Goal: Information Seeking & Learning: Learn about a topic

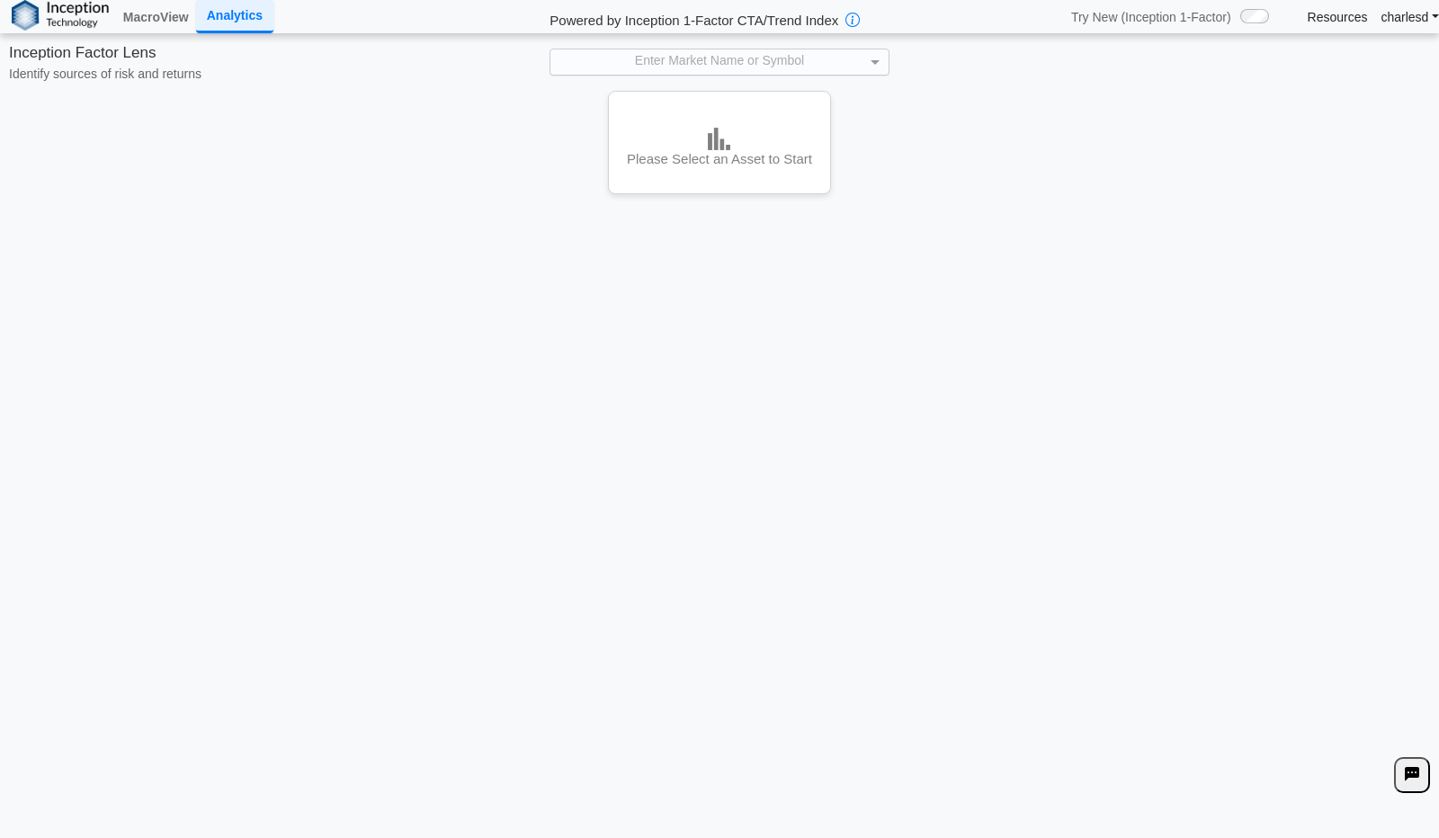
click at [637, 71] on div "Enter Market Name or Symbol" at bounding box center [719, 61] width 338 height 25
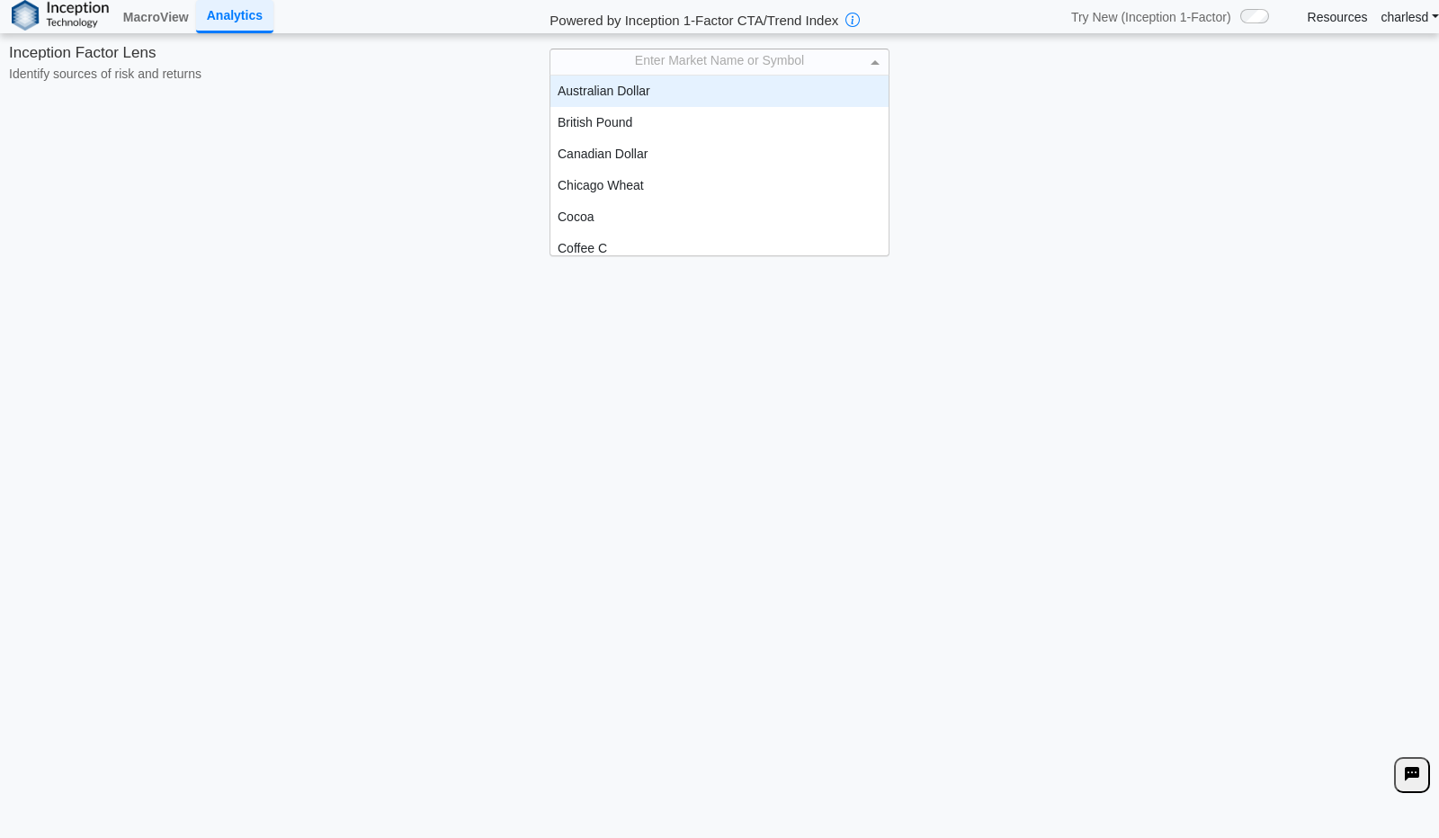
scroll to position [165, 325]
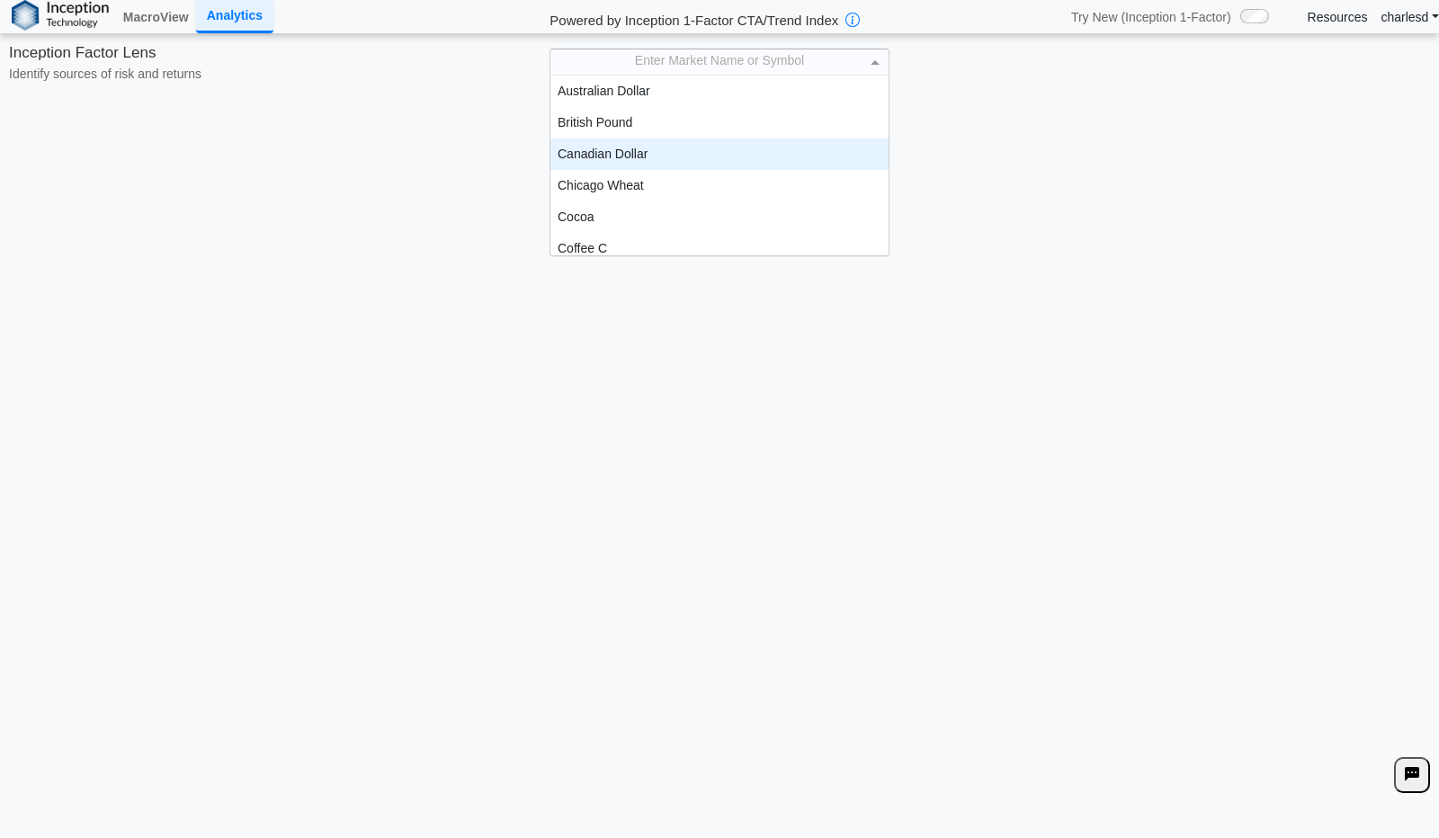
click at [621, 148] on div "Canadian Dollar" at bounding box center [719, 153] width 338 height 31
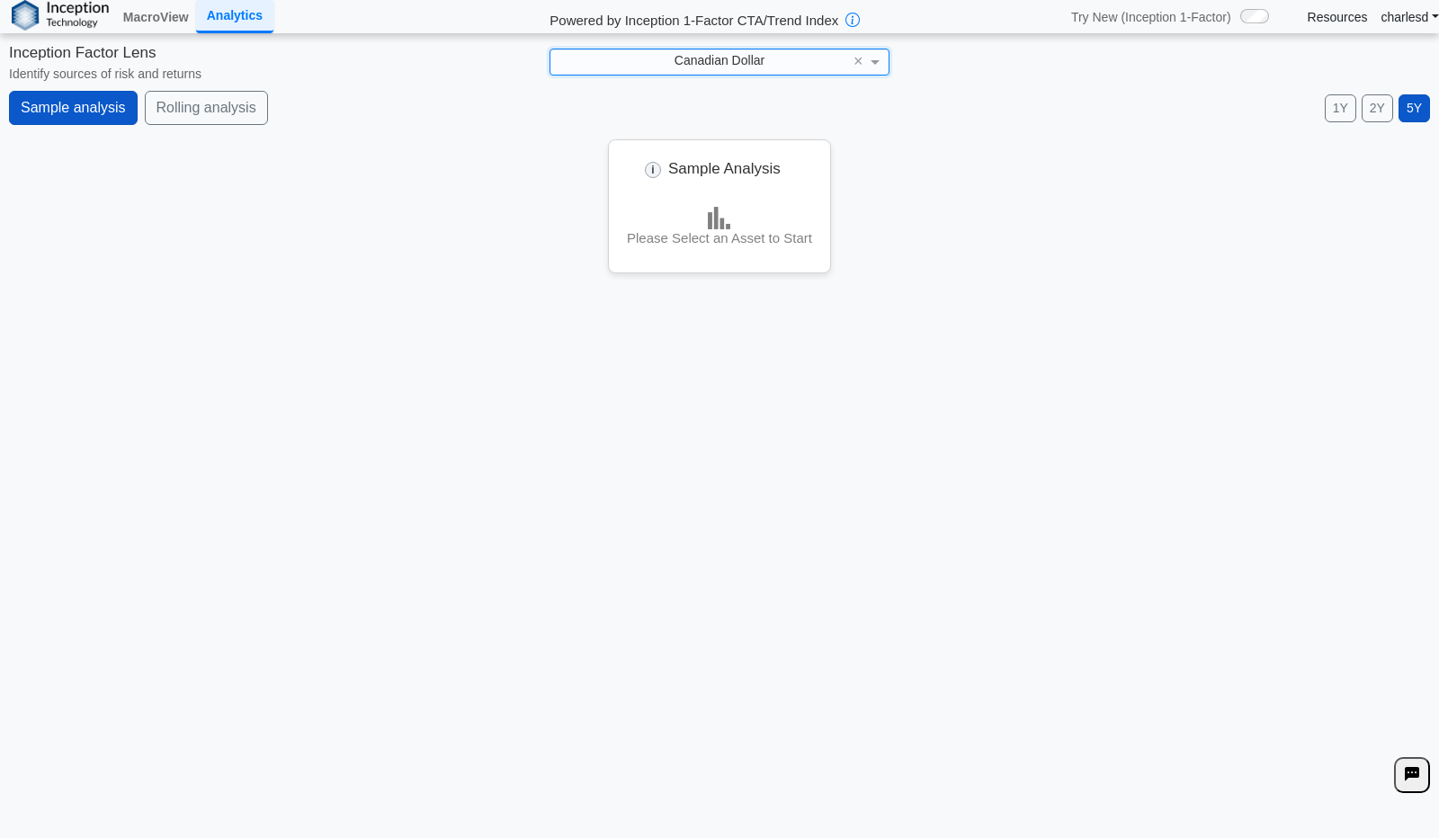
click at [767, 56] on div "Canadian Dollar" at bounding box center [719, 61] width 338 height 25
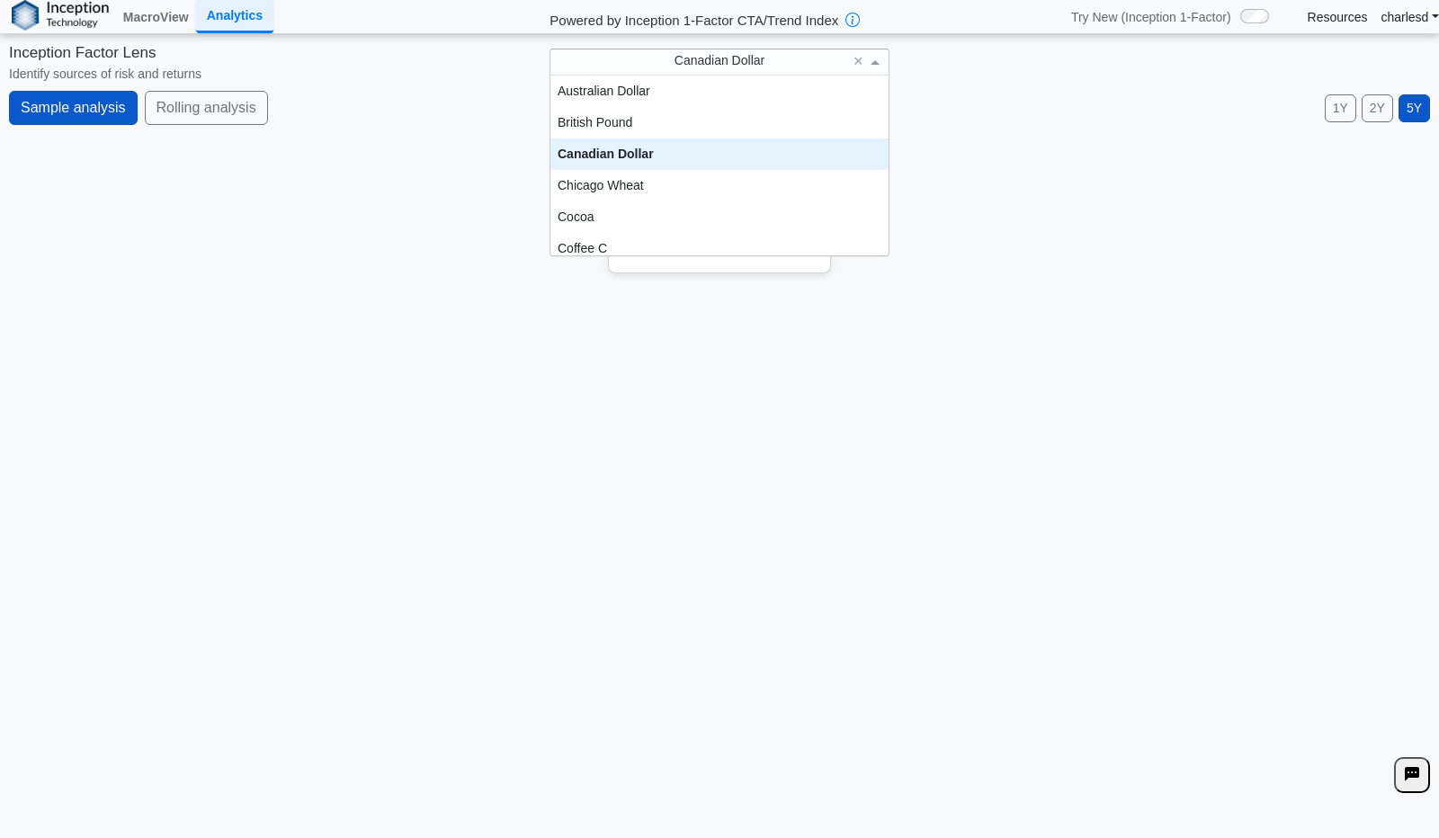
click at [705, 153] on div "Canadian Dollar" at bounding box center [719, 153] width 338 height 31
click at [731, 57] on span "Canadian Dollar" at bounding box center [719, 60] width 90 height 14
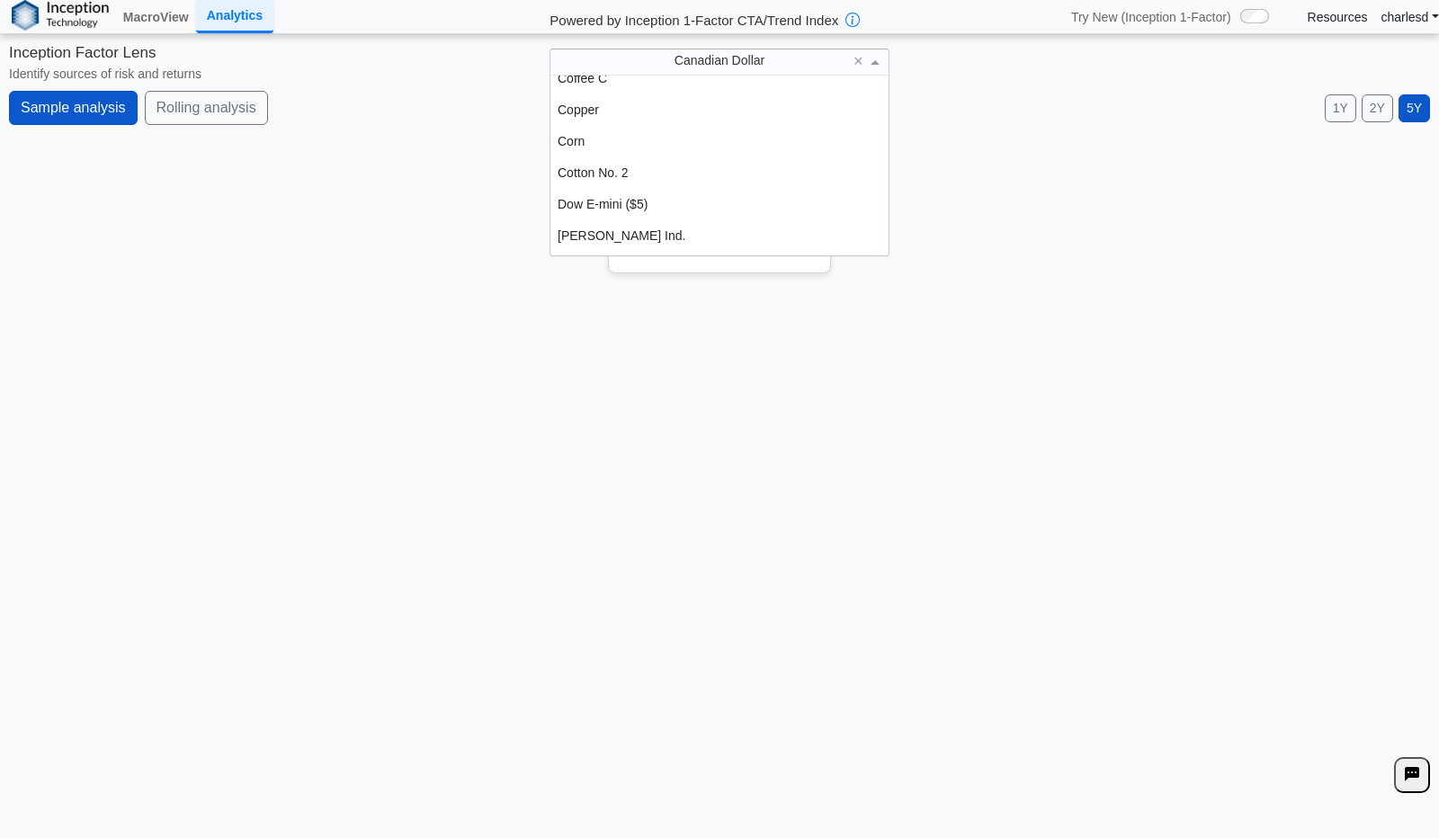
scroll to position [174, 0]
click at [642, 179] on div "Cotton No. 2" at bounding box center [719, 168] width 338 height 31
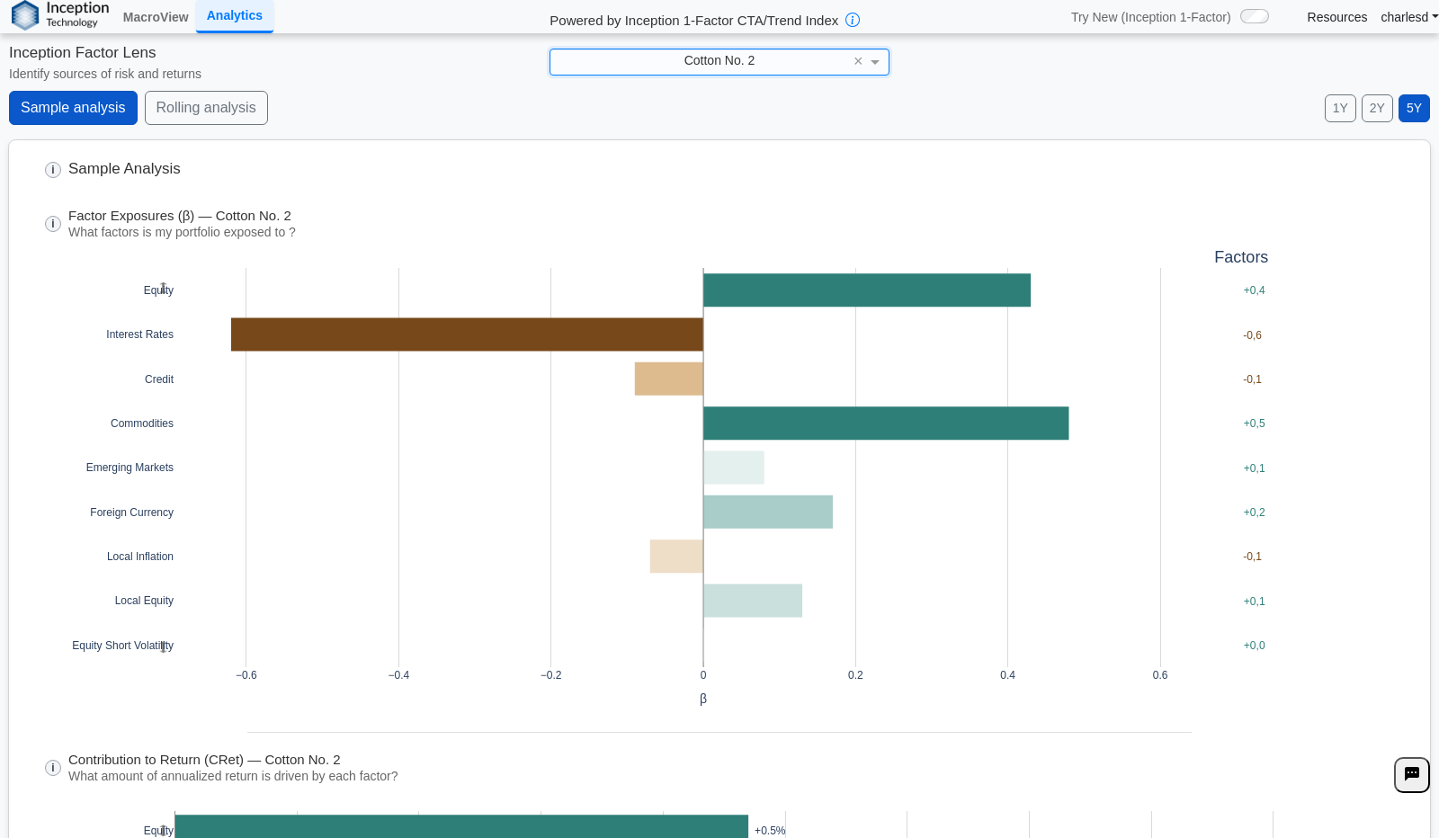
scroll to position [7, 0]
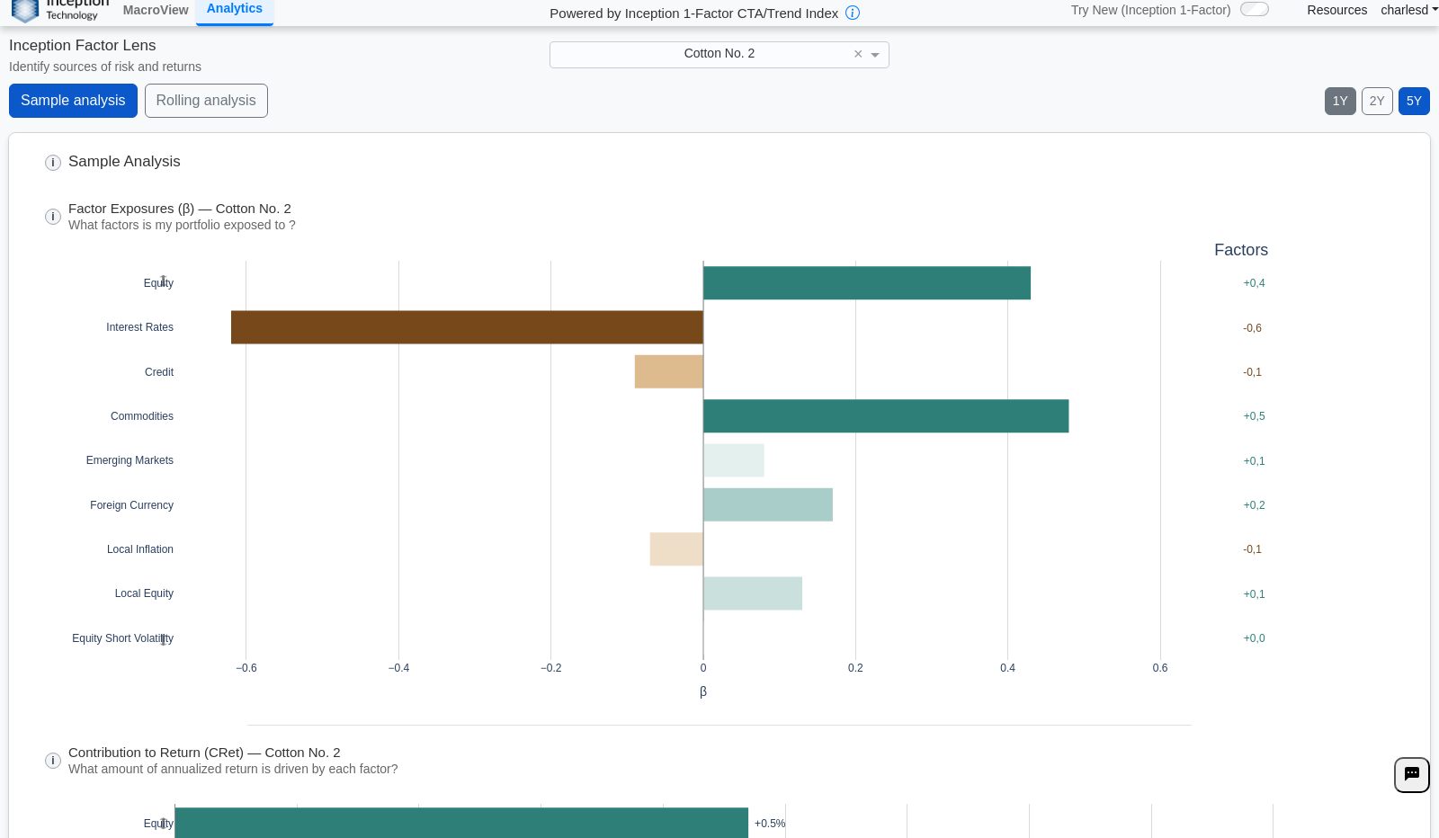
click at [1350, 98] on button "1Y" at bounding box center [1340, 101] width 31 height 28
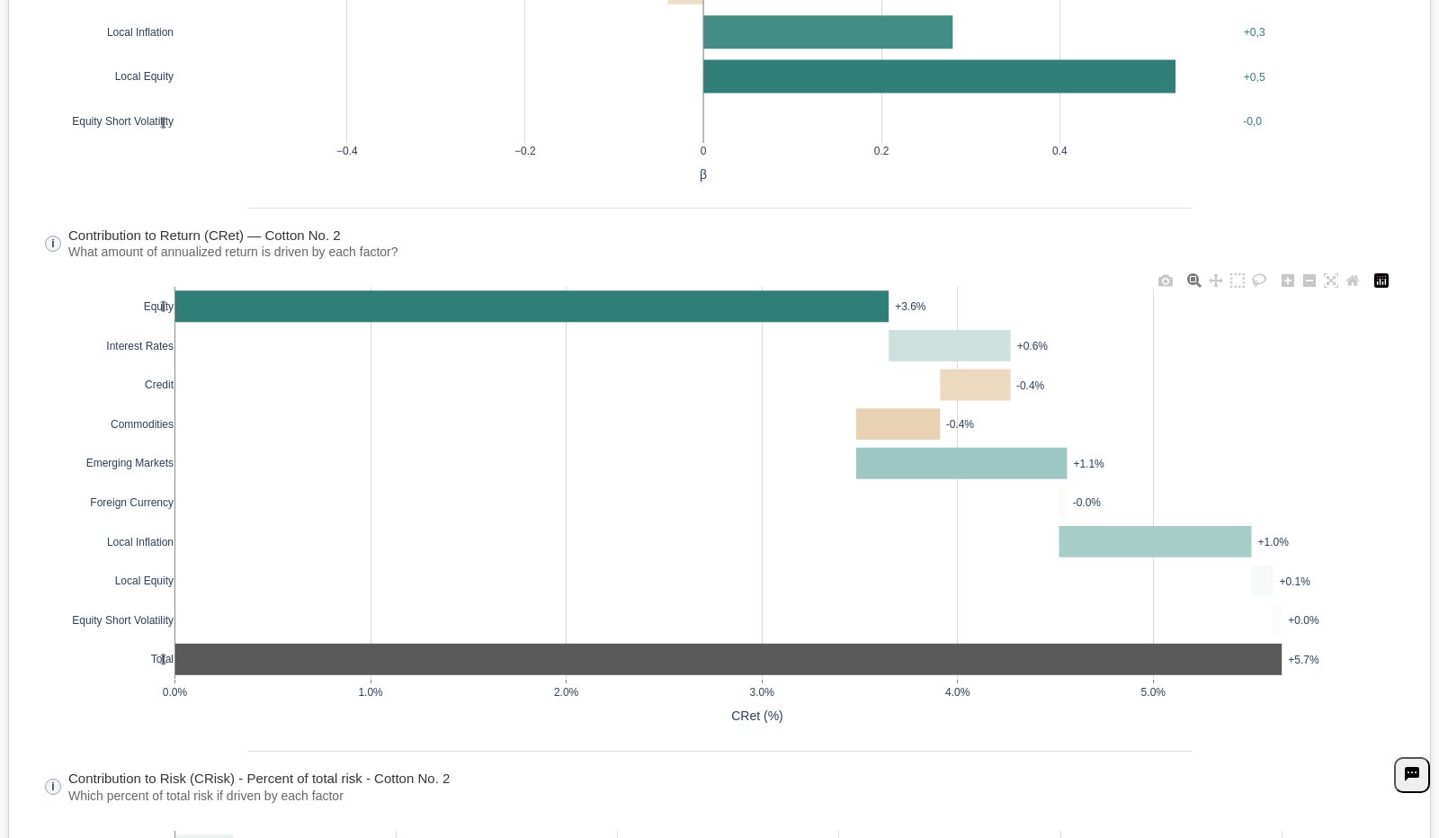
scroll to position [523, 0]
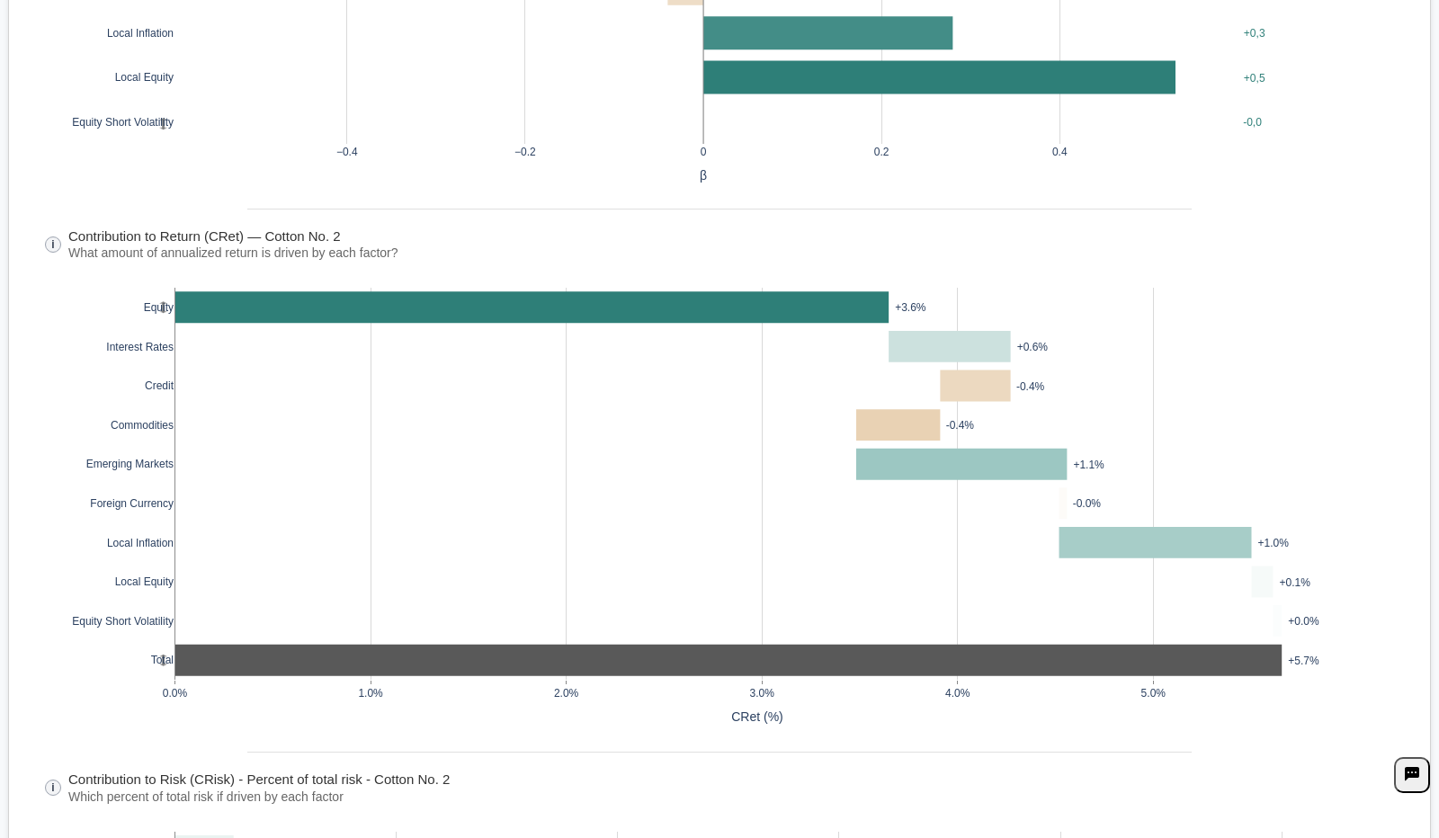
drag, startPoint x: 1073, startPoint y: 520, endPoint x: 972, endPoint y: 262, distance: 277.1
click at [972, 262] on div "i Contribution to Return (CRet) — Cotton No. 2 What amount of annualized return…" at bounding box center [719, 500] width 1385 height 544
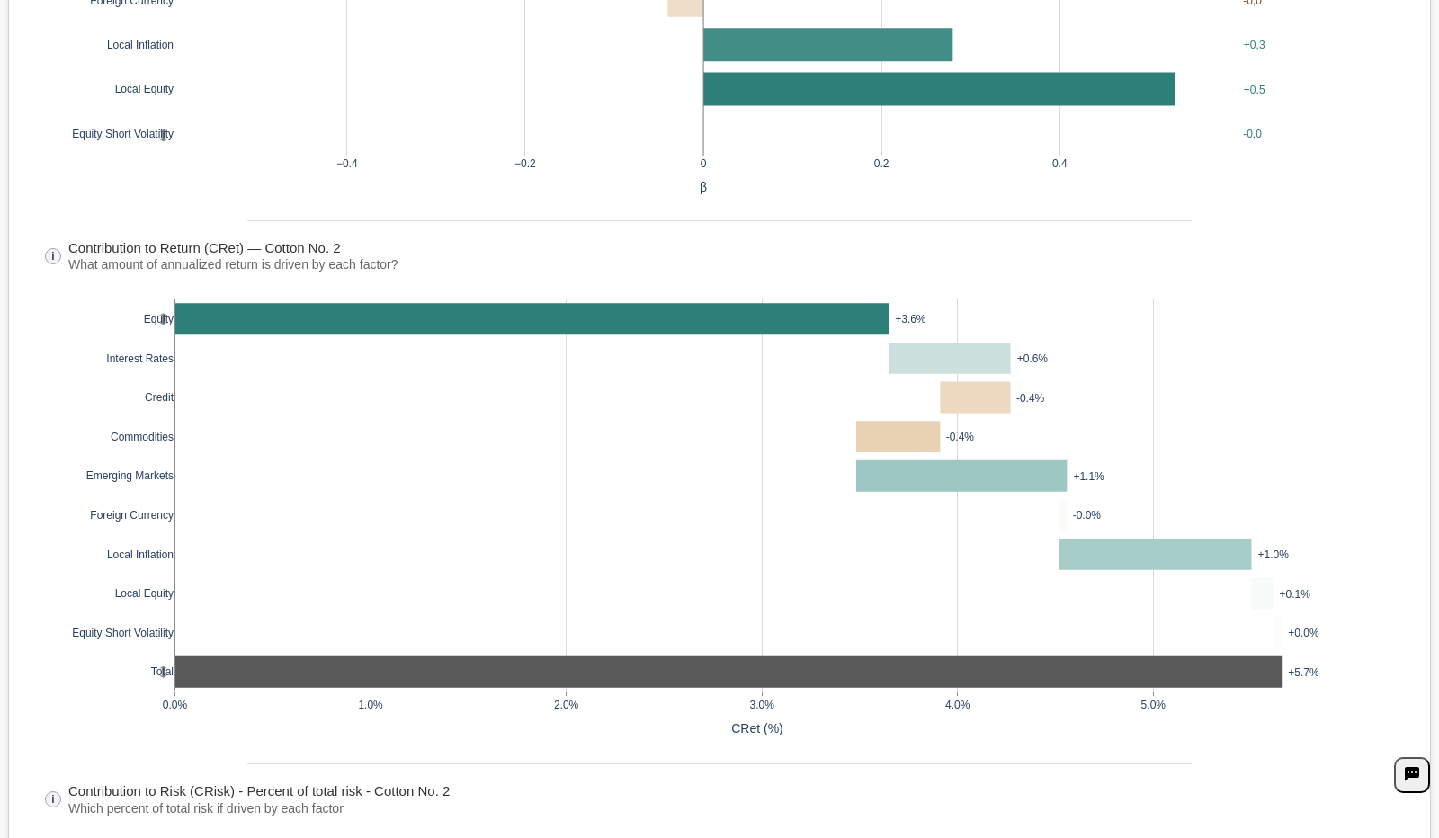
scroll to position [0, 0]
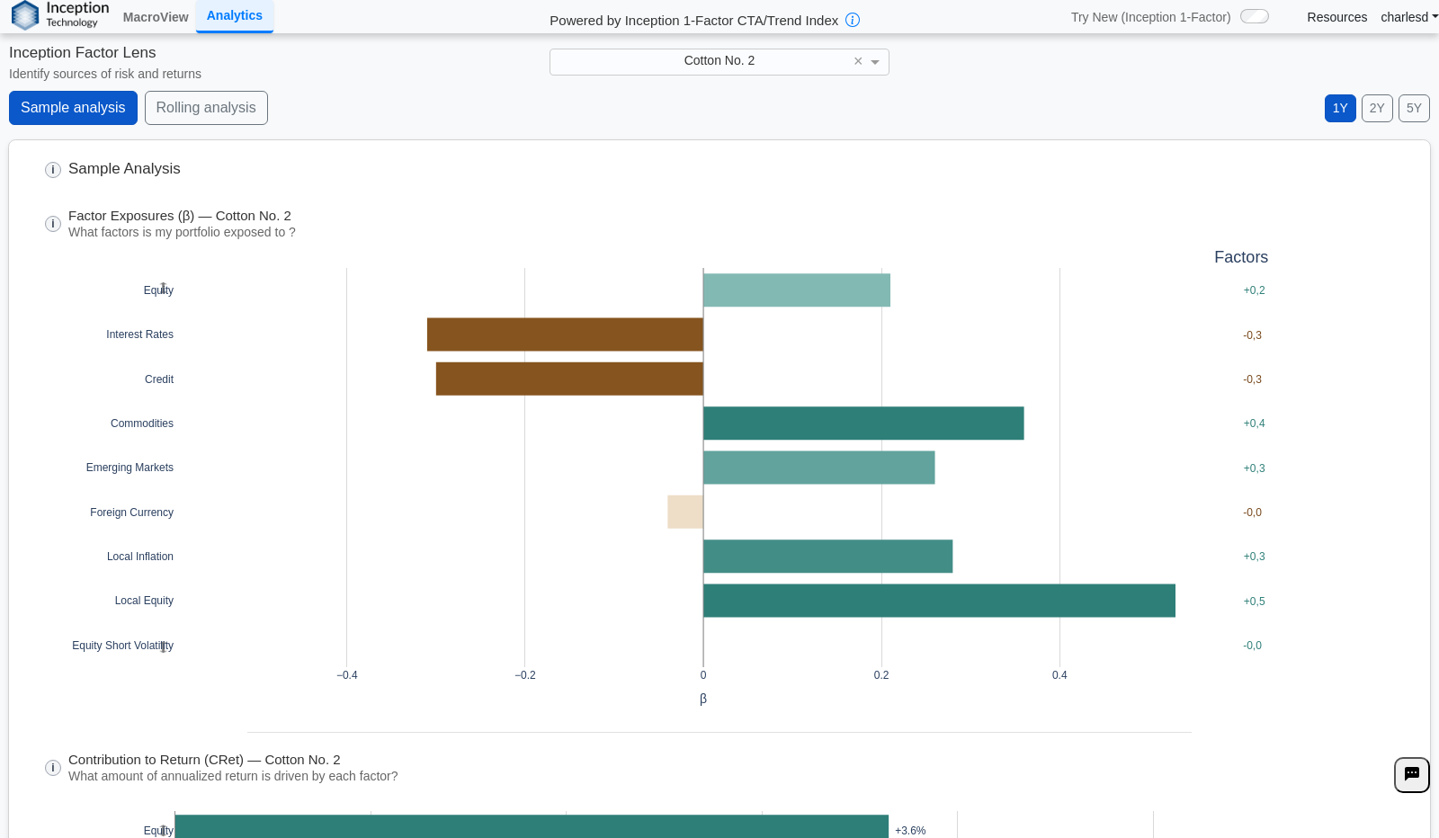
click at [245, 129] on div "Sample analysis Rolling analysis 1Y 2Y 5Y Daily Weekly Monthly" at bounding box center [719, 115] width 1421 height 49
click at [236, 121] on button "Rolling analysis" at bounding box center [206, 108] width 123 height 34
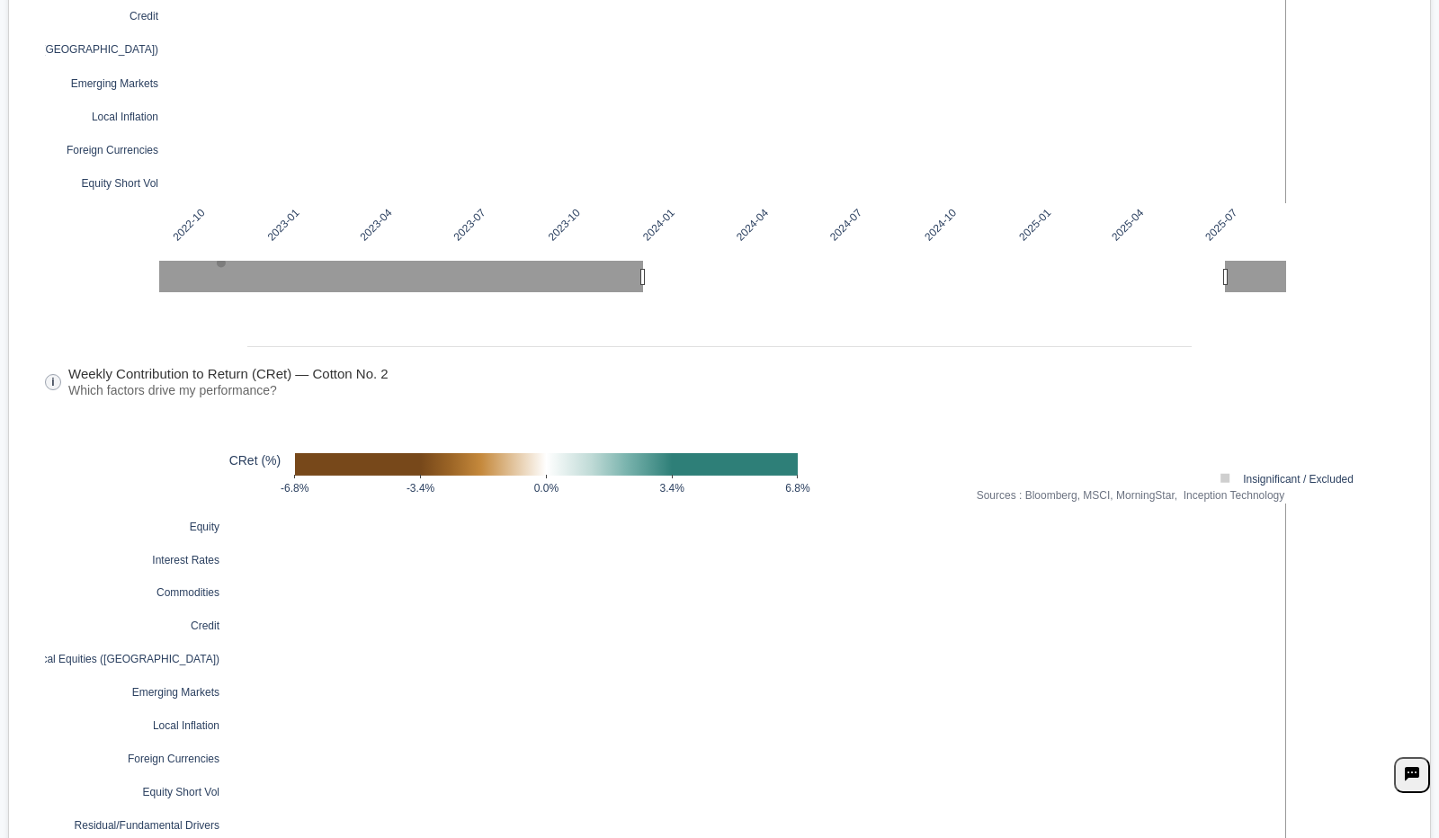
scroll to position [621, 0]
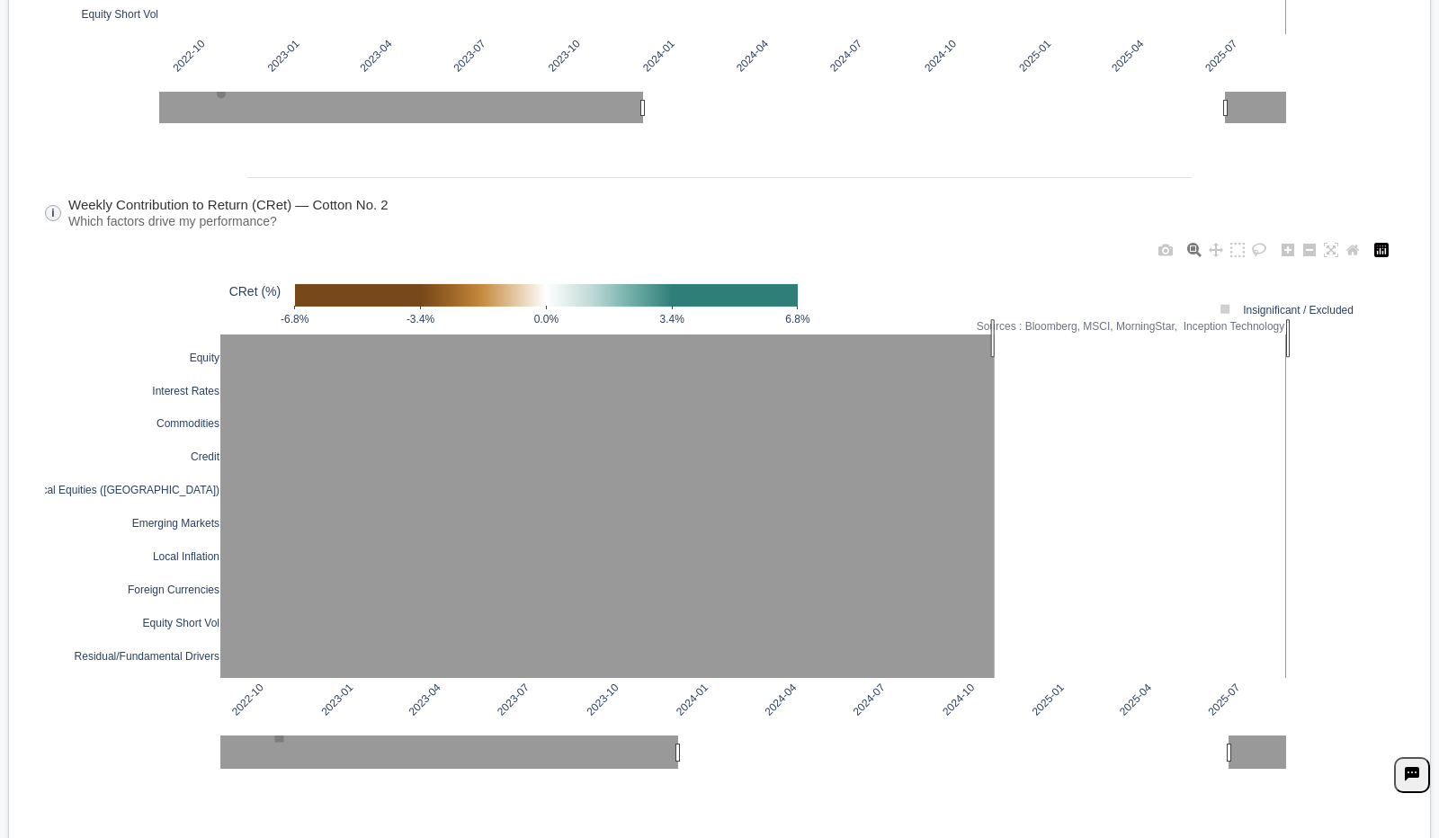
drag, startPoint x: 987, startPoint y: 337, endPoint x: 1364, endPoint y: 621, distance: 472.0
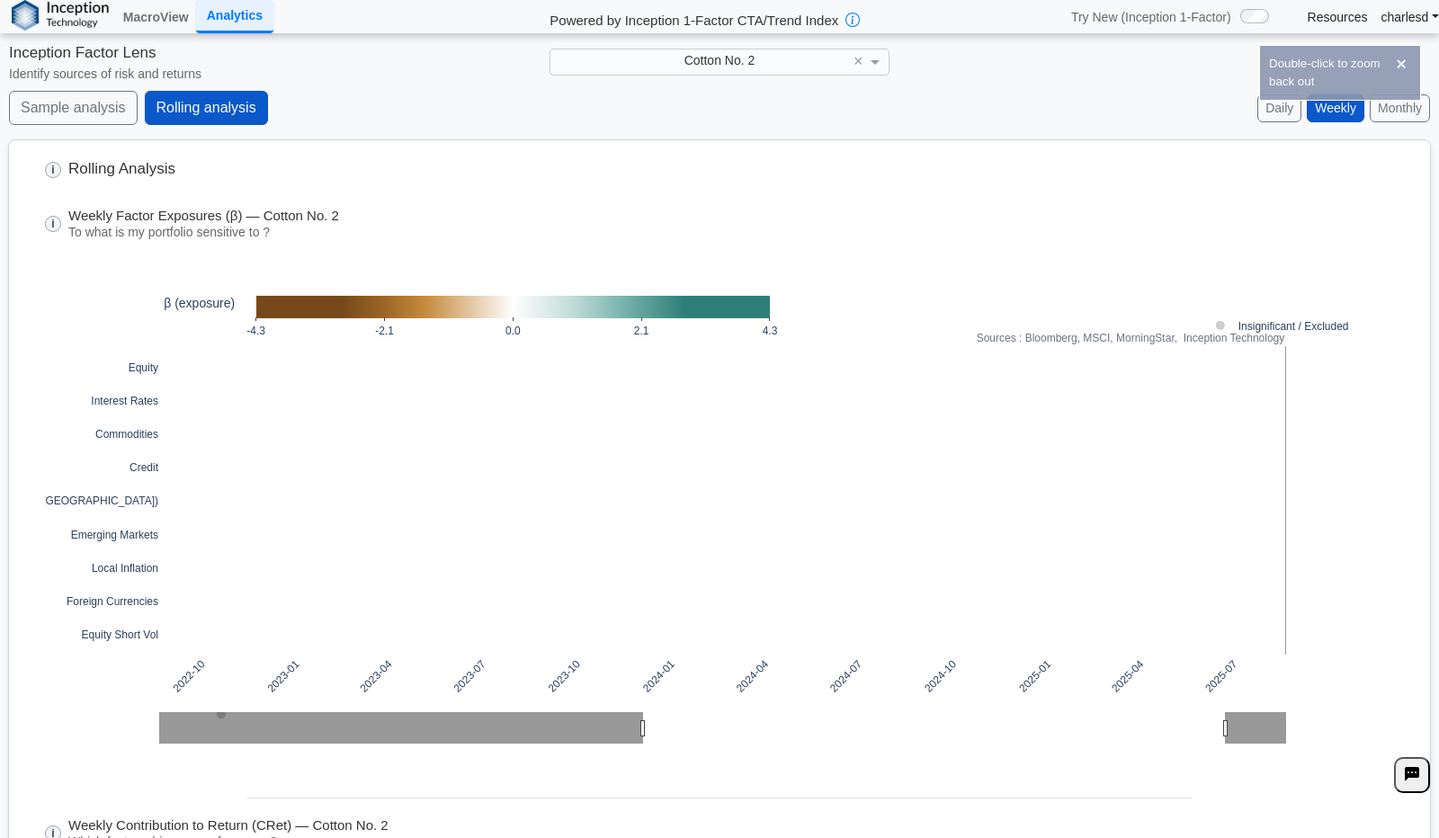
scroll to position [4, 0]
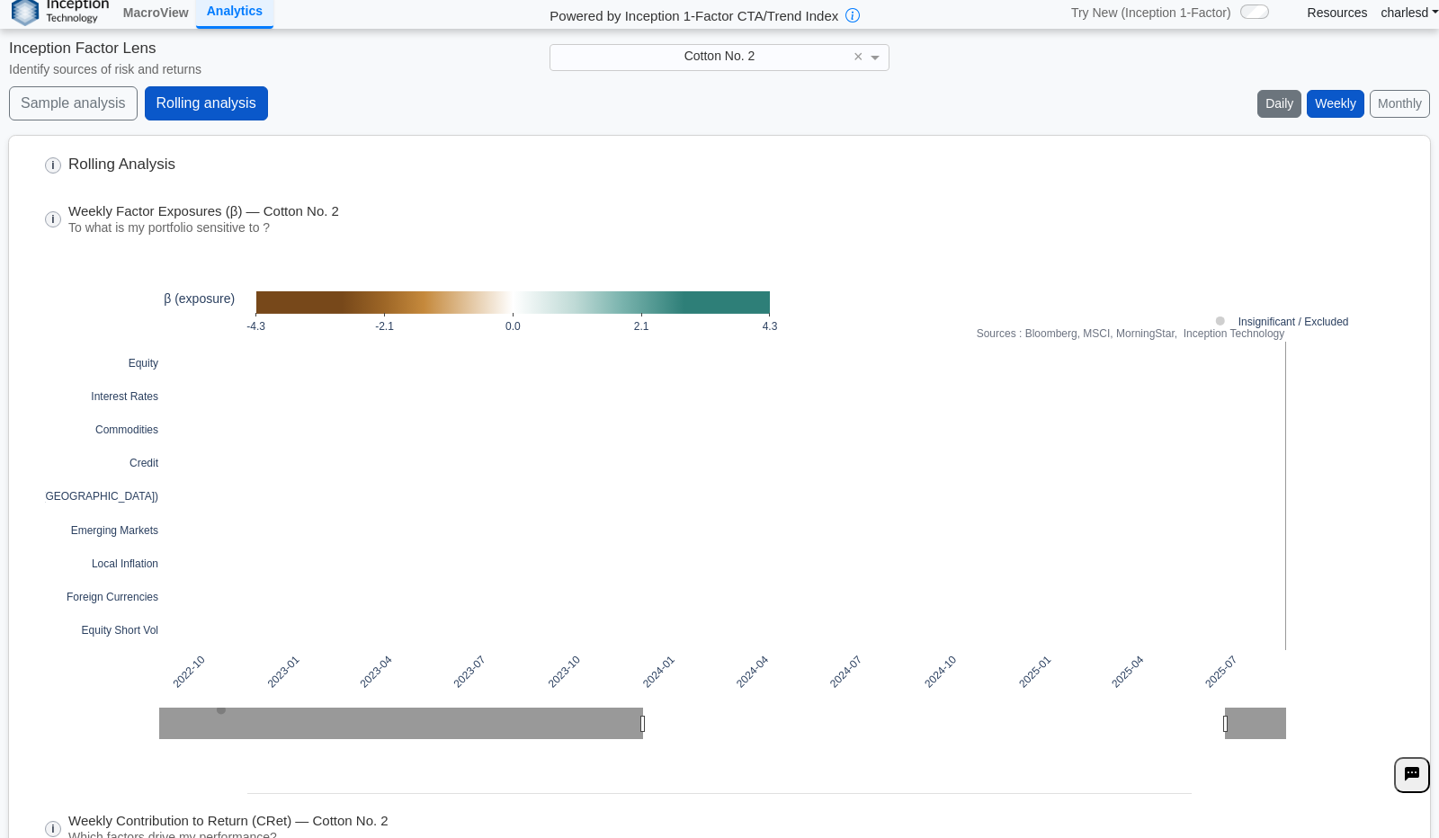
click at [1270, 101] on button "Daily" at bounding box center [1279, 104] width 44 height 28
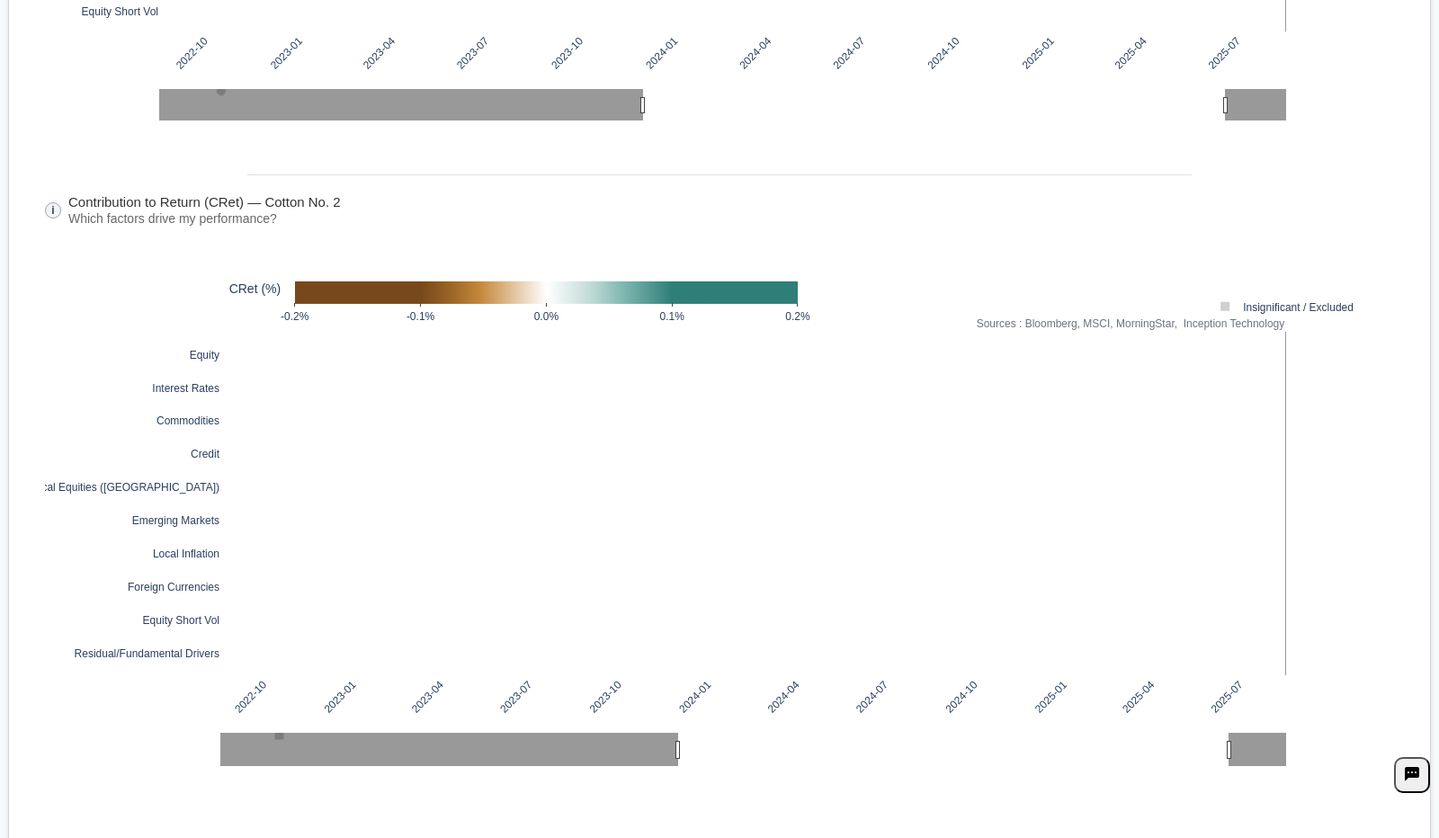
scroll to position [623, 0]
drag, startPoint x: 1083, startPoint y: 337, endPoint x: 1423, endPoint y: 693, distance: 492.3
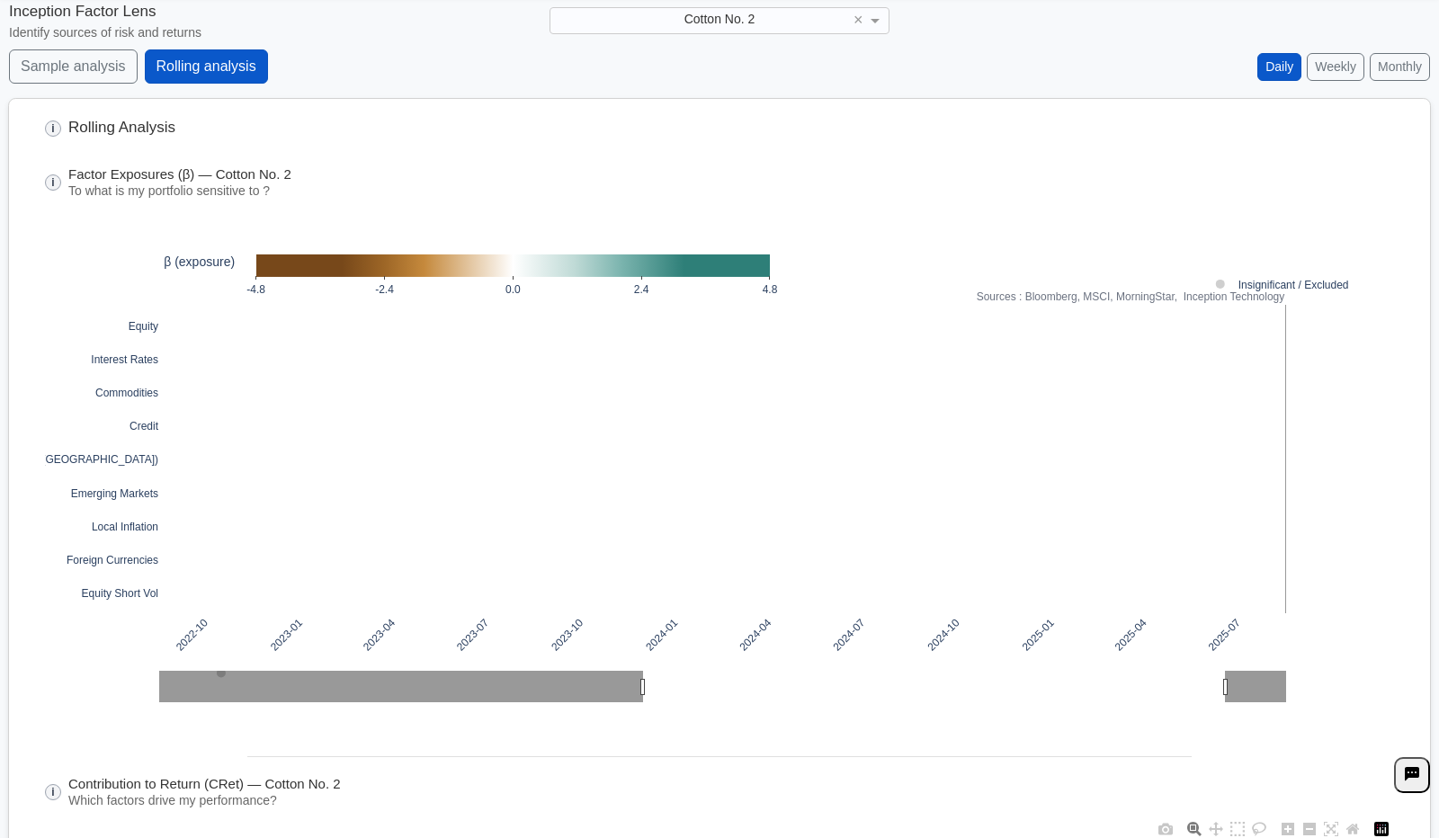
scroll to position [657, 0]
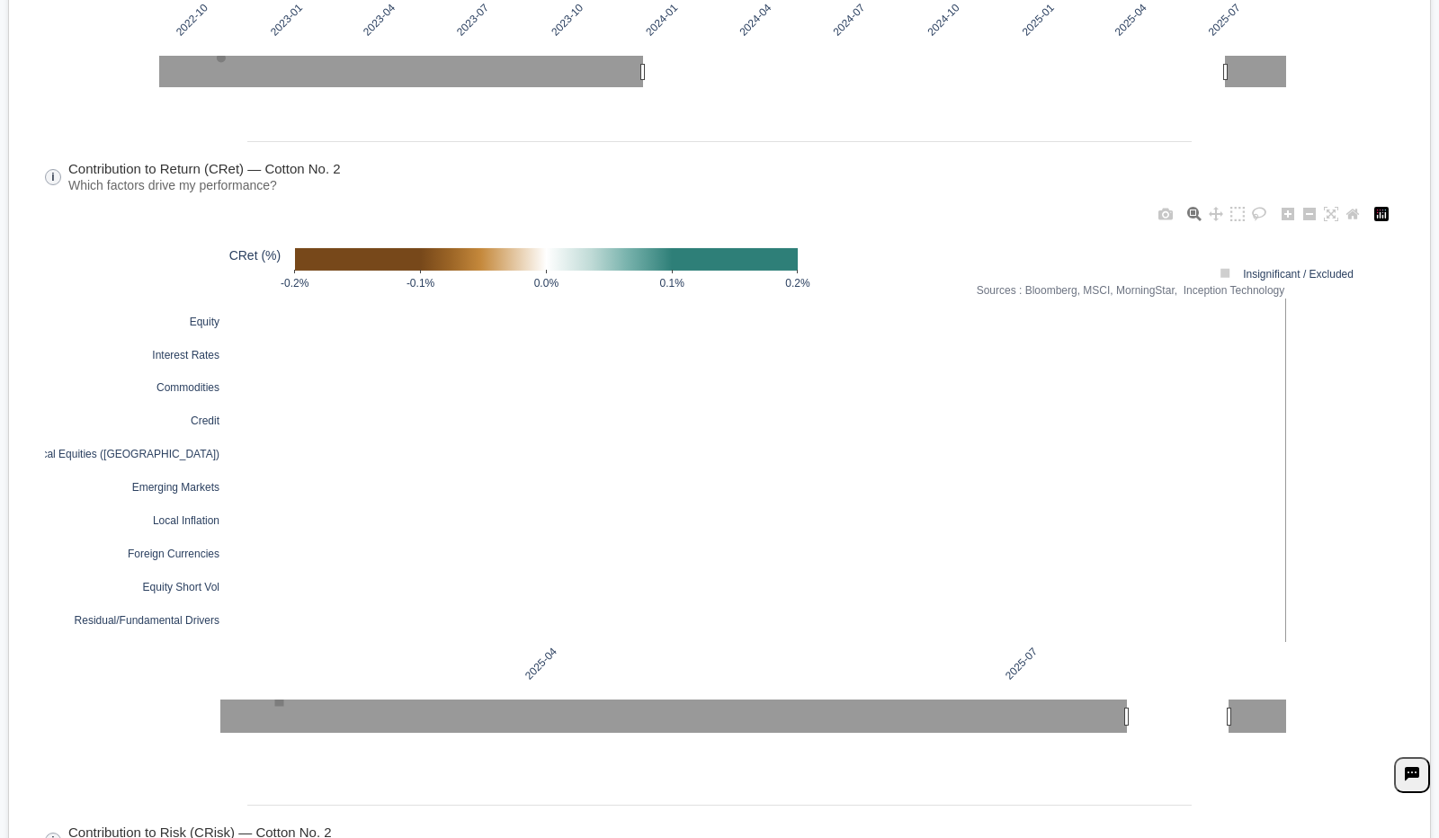
click at [1314, 441] on div "2025-04 2025-07 Residual/Fundamental Drivers Equity Short Vol Foreign Currencie…" at bounding box center [719, 493] width 1349 height 588
click at [919, 209] on div "2025-04 2025-07 Residual/Fundamental Drivers Equity Short Vol Foreign Currencie…" at bounding box center [719, 493] width 1349 height 588
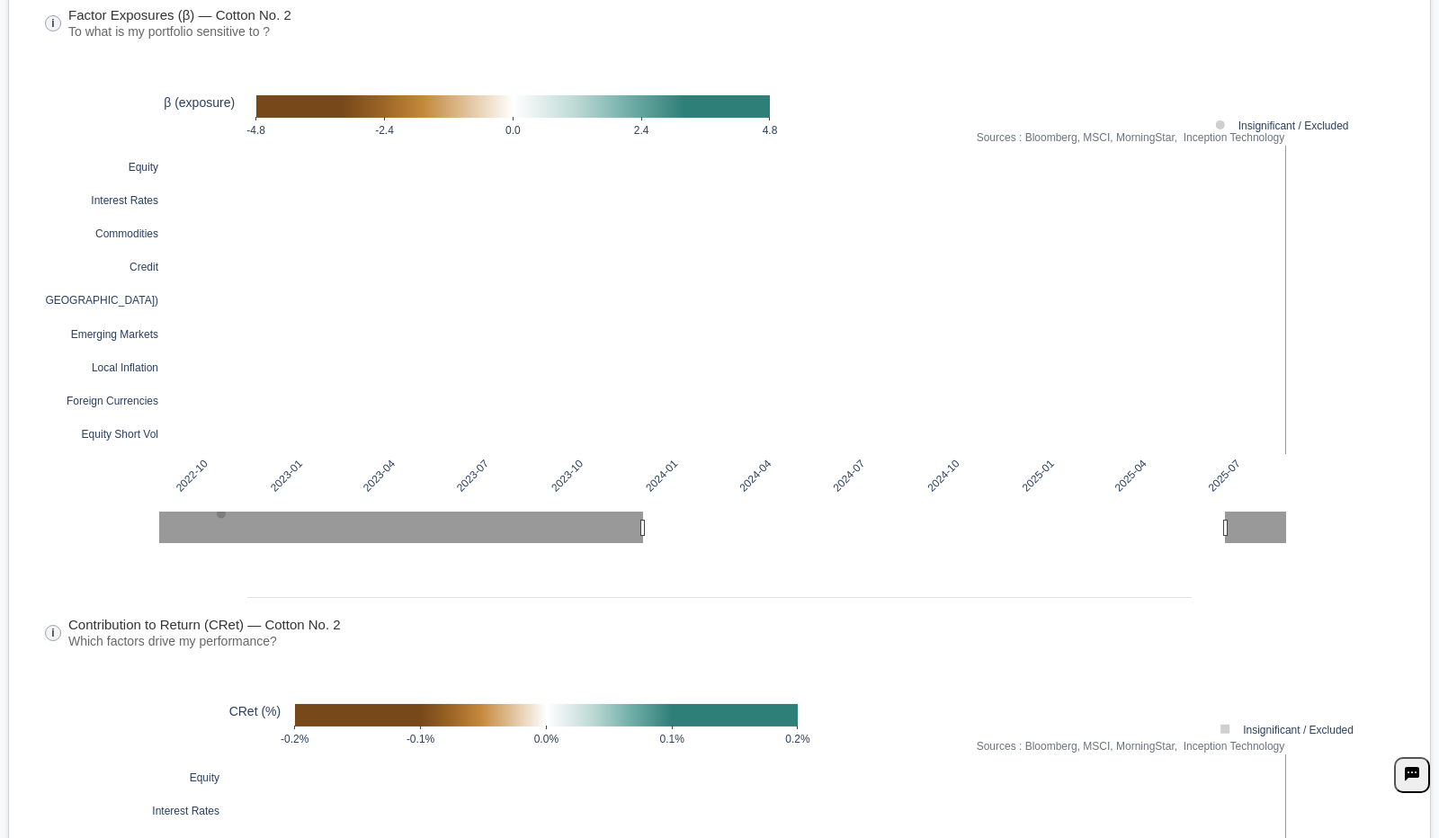
scroll to position [0, 0]
